Goal: Check status

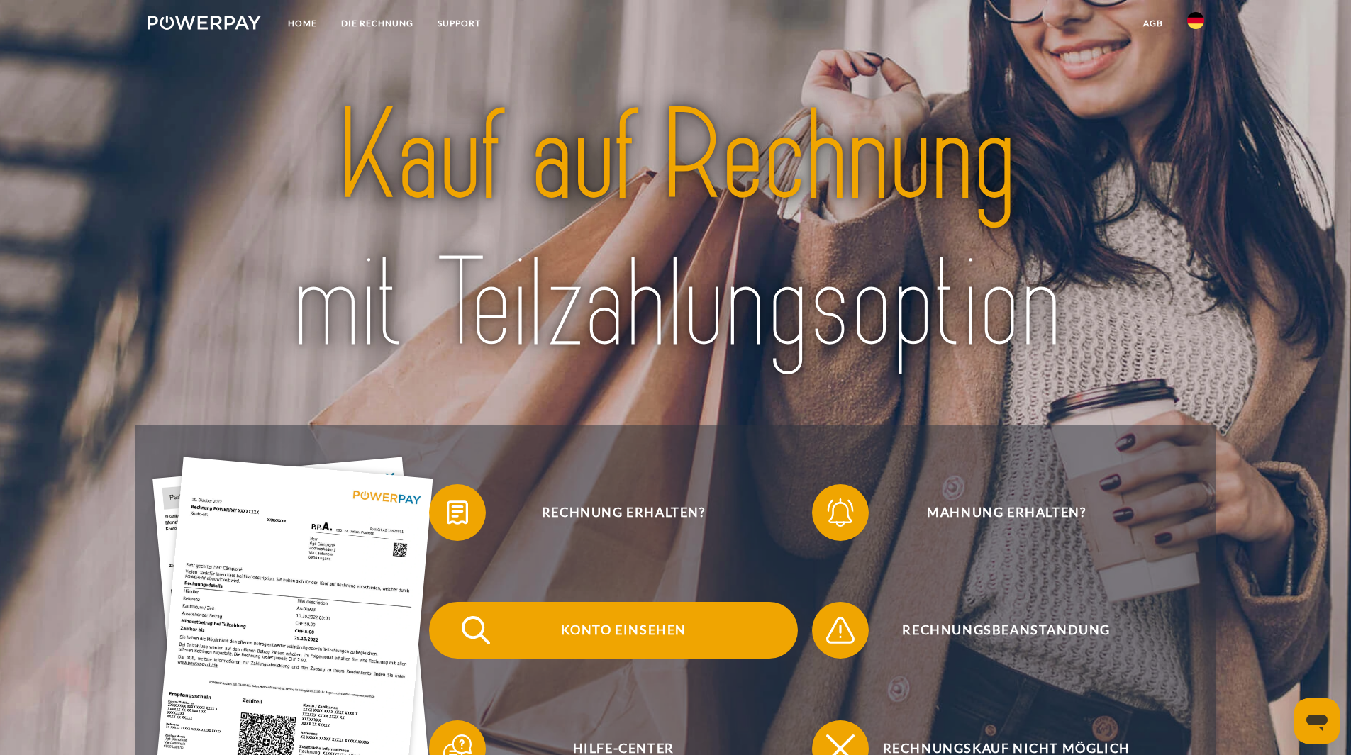
click at [629, 624] on span "Konto einsehen" at bounding box center [623, 630] width 347 height 57
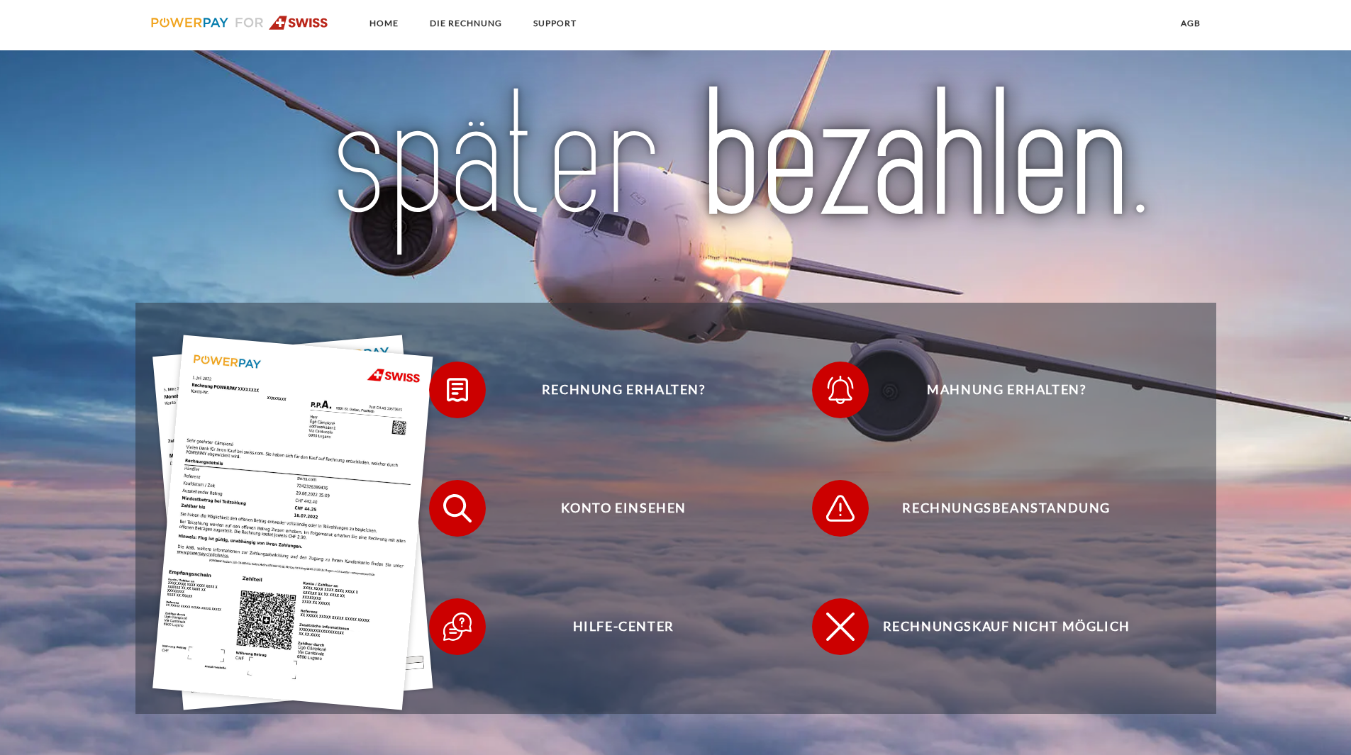
scroll to position [213, 0]
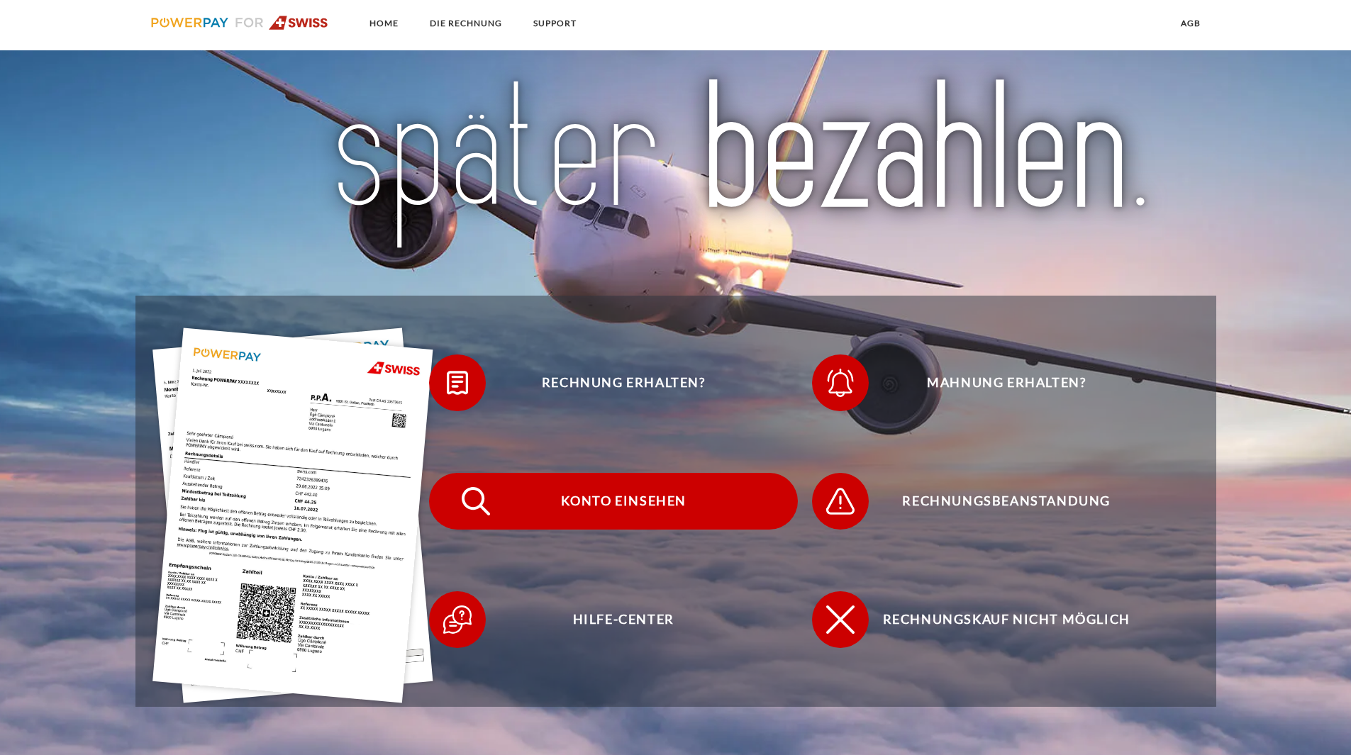
click at [618, 503] on span "Konto einsehen" at bounding box center [623, 501] width 347 height 57
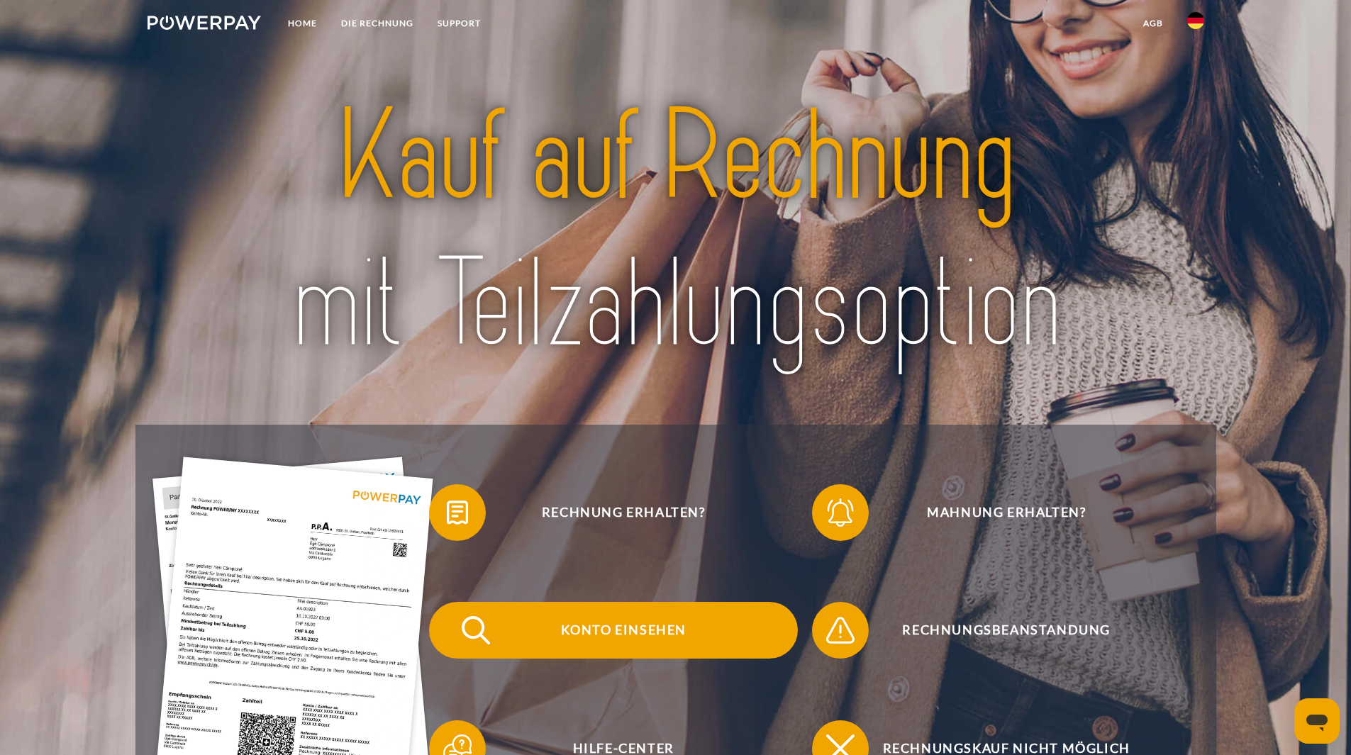
click at [644, 637] on span "Konto einsehen" at bounding box center [623, 630] width 347 height 57
